Goal: Information Seeking & Learning: Learn about a topic

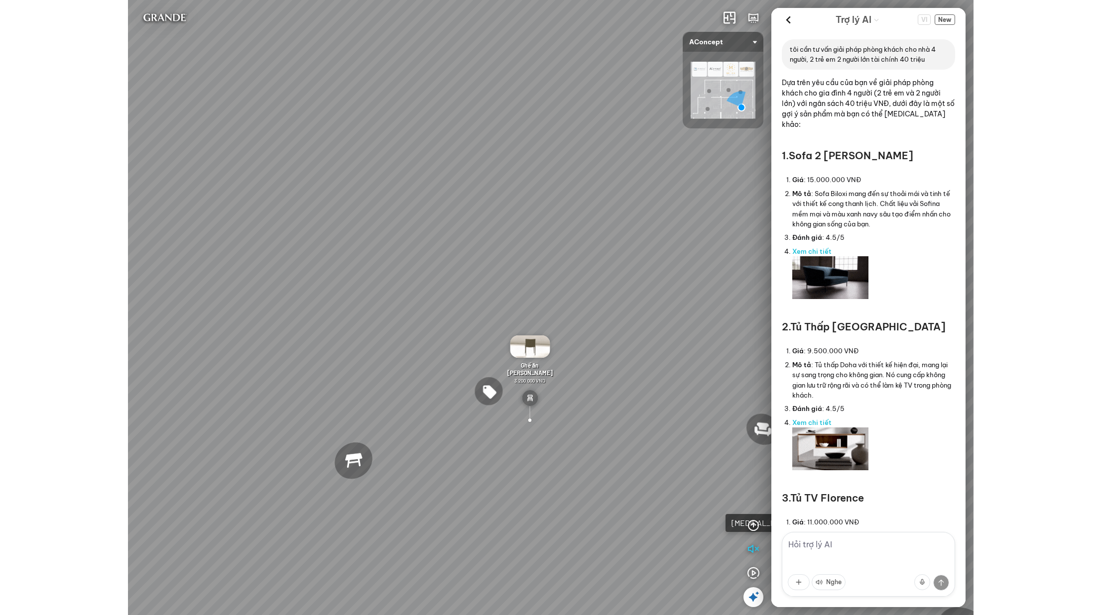
scroll to position [2794, 0]
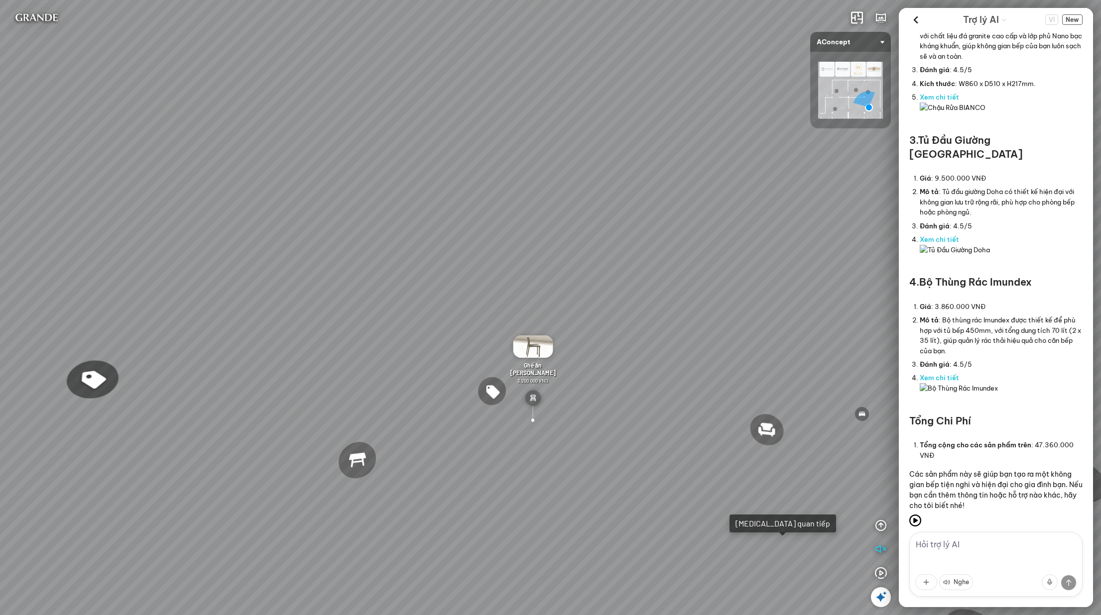
drag, startPoint x: 626, startPoint y: 190, endPoint x: 633, endPoint y: 189, distance: 7.0
click at [633, 189] on div "Ghế ăn Andrew 3.200.000 VND Ghế ăn Wilma 1.800.000 VND Sofa 3 chỗ [PERSON_NAME]…" at bounding box center [550, 307] width 1101 height 615
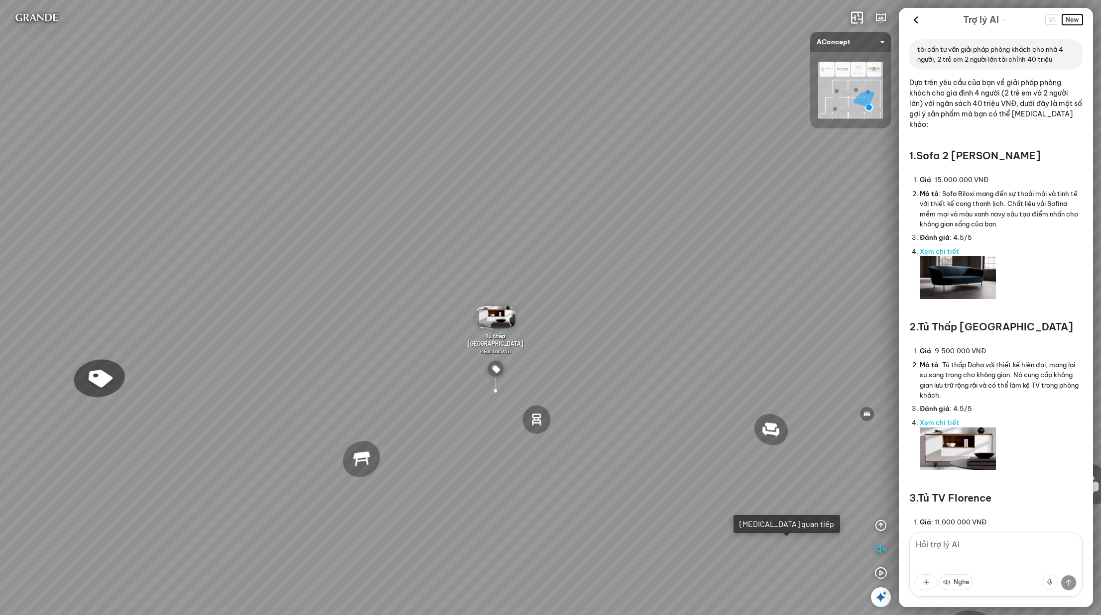
drag, startPoint x: 1081, startPoint y: 18, endPoint x: 1079, endPoint y: 29, distance: 11.1
click at [845, 18] on span "New" at bounding box center [1072, 19] width 20 height 10
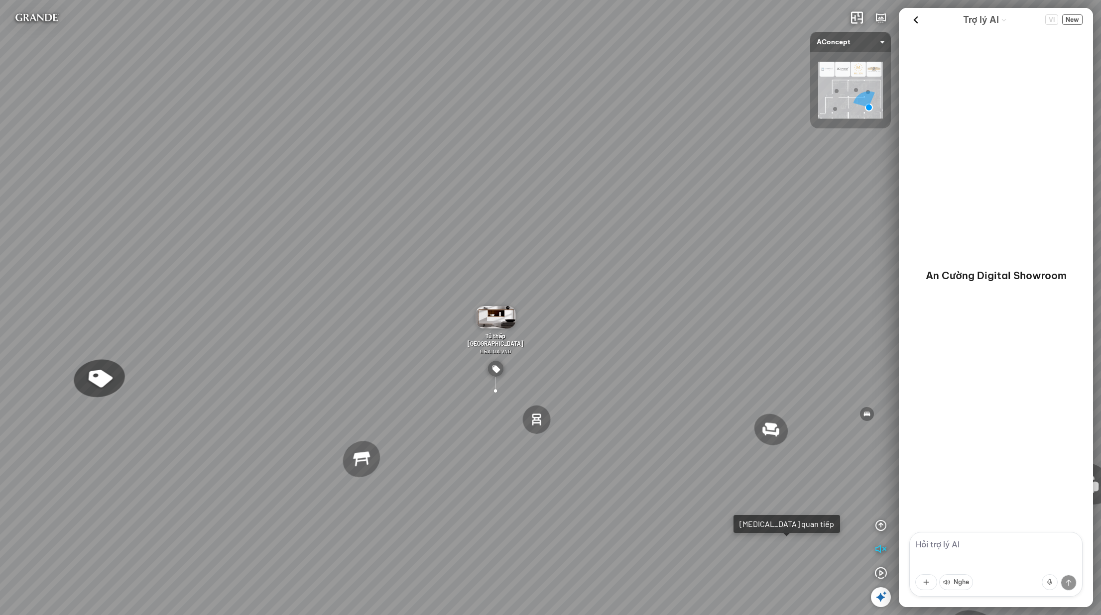
click at [845, 535] on textarea at bounding box center [995, 564] width 173 height 65
type textarea "n"
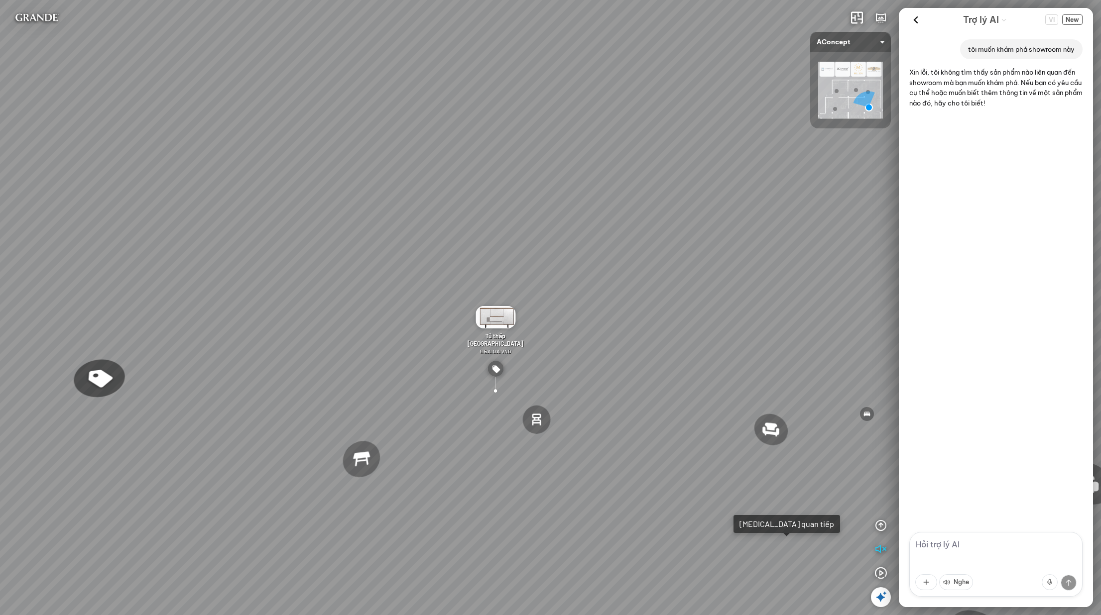
click at [845, 544] on textarea at bounding box center [995, 564] width 173 height 65
click at [845, 540] on textarea at bounding box center [995, 564] width 173 height 65
type textarea "các không gian trưng bày"
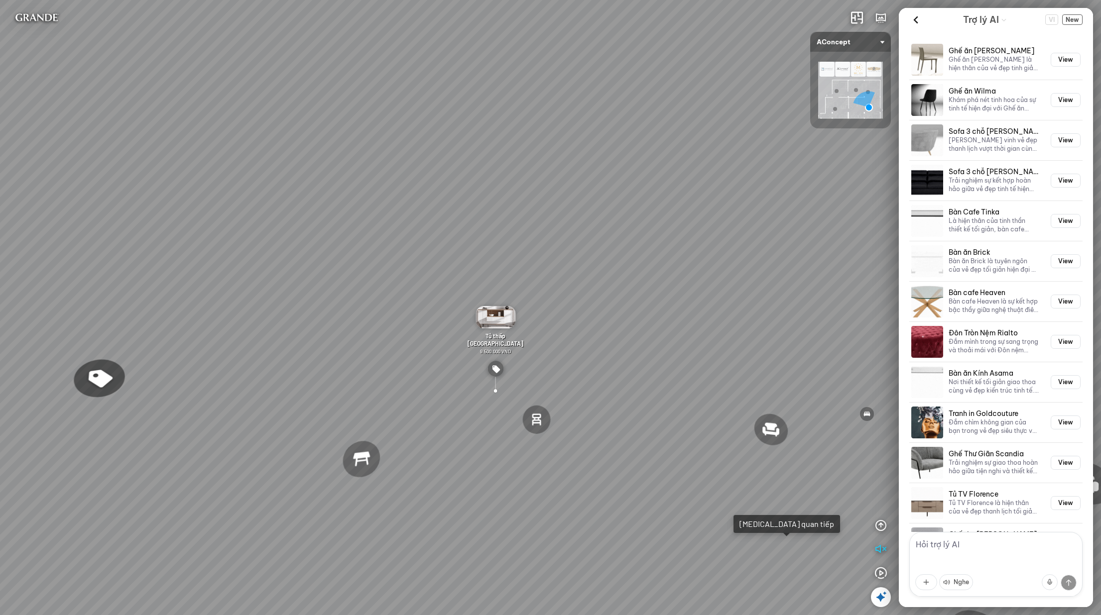
scroll to position [940, 0]
